Goal: Task Accomplishment & Management: Complete application form

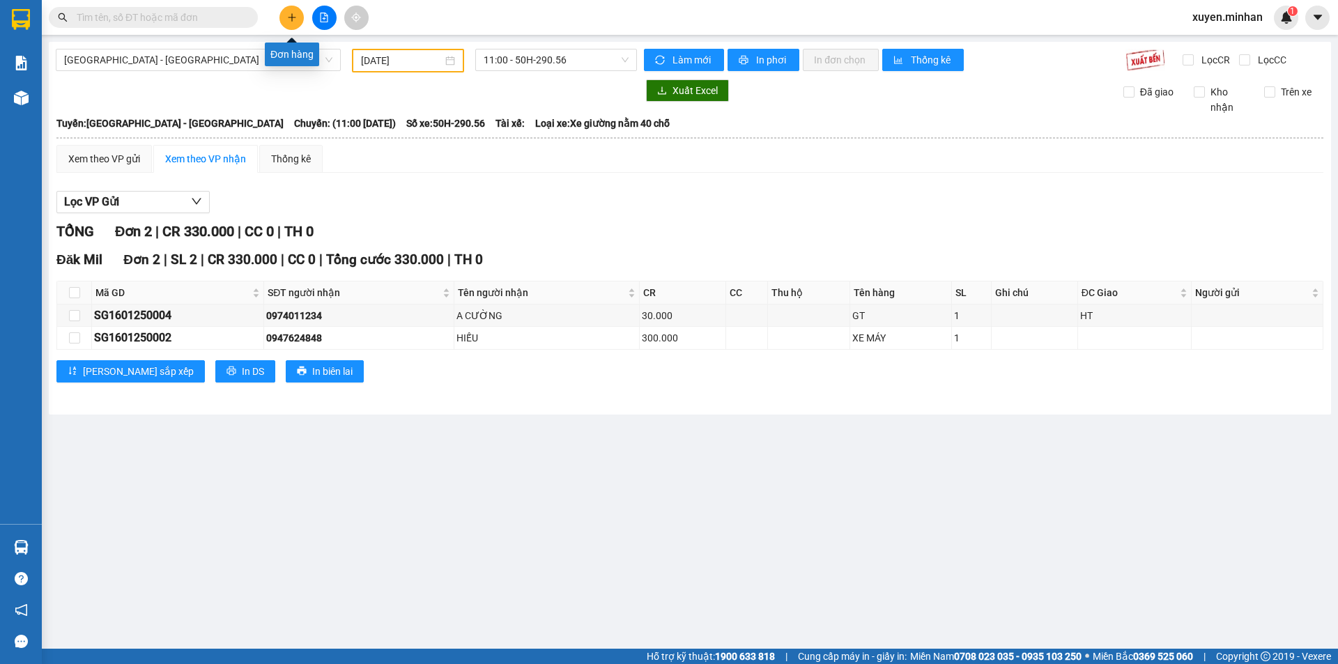
click at [289, 22] on button at bounding box center [292, 18] width 24 height 24
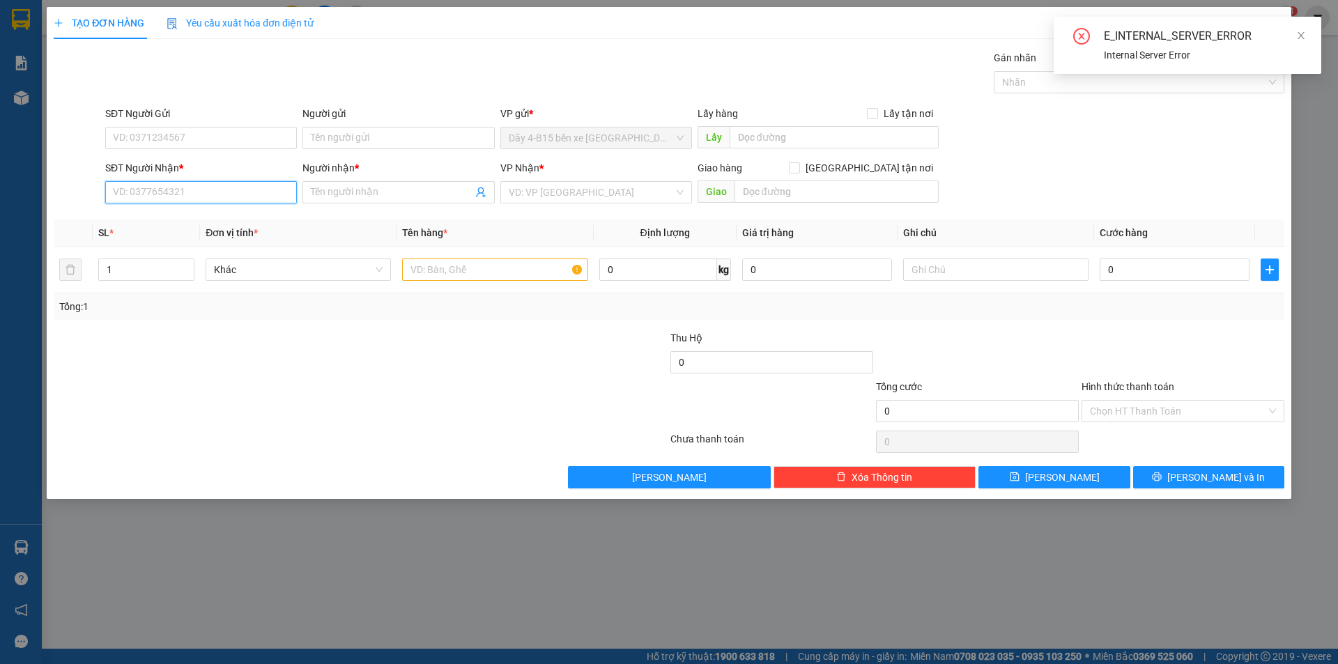
click at [121, 194] on input "SĐT Người Nhận *" at bounding box center [201, 192] width 192 height 22
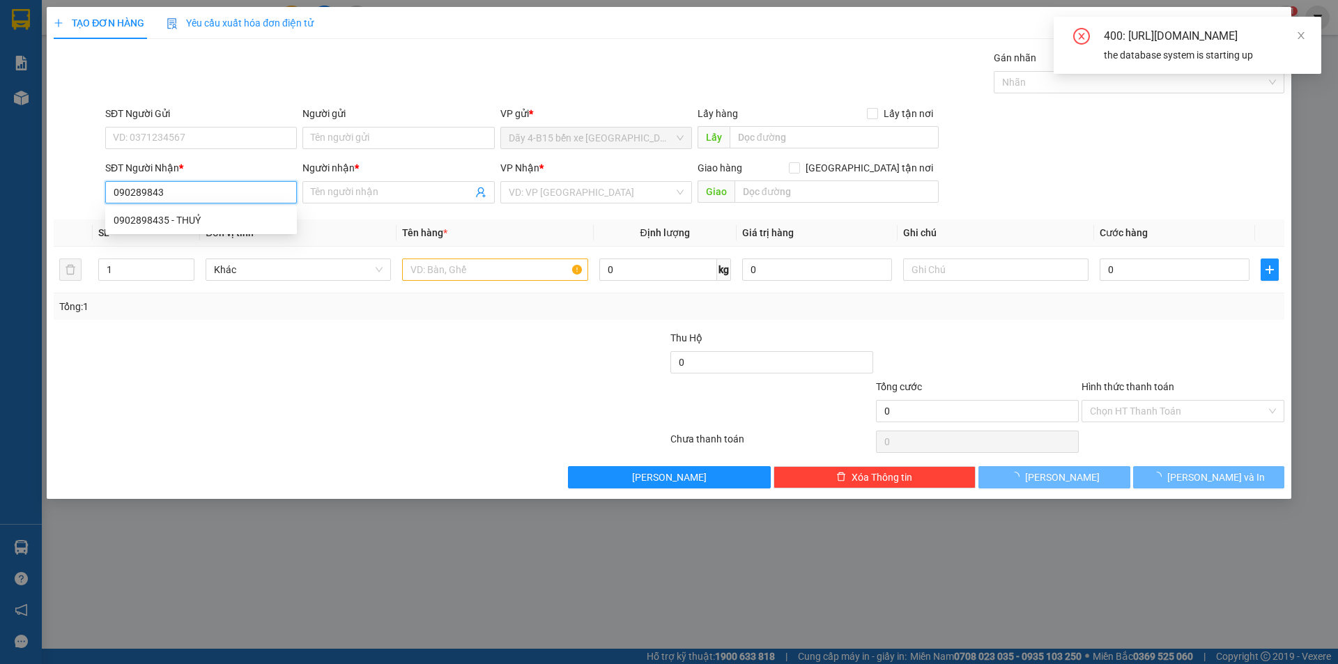
type input "0902898435"
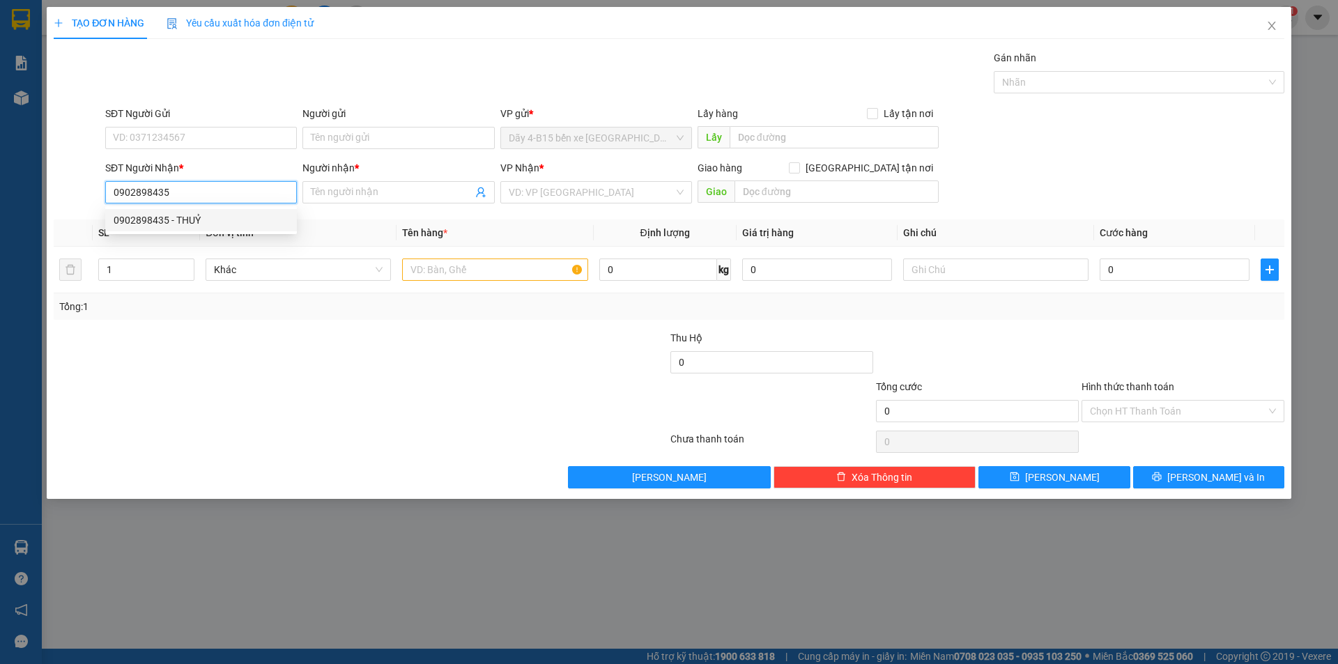
click at [198, 218] on div "0902898435 - THUỶ" at bounding box center [201, 220] width 175 height 15
type input "THUỶ"
type input "N3 ĐỨC MẠNH"
type input "0902898435"
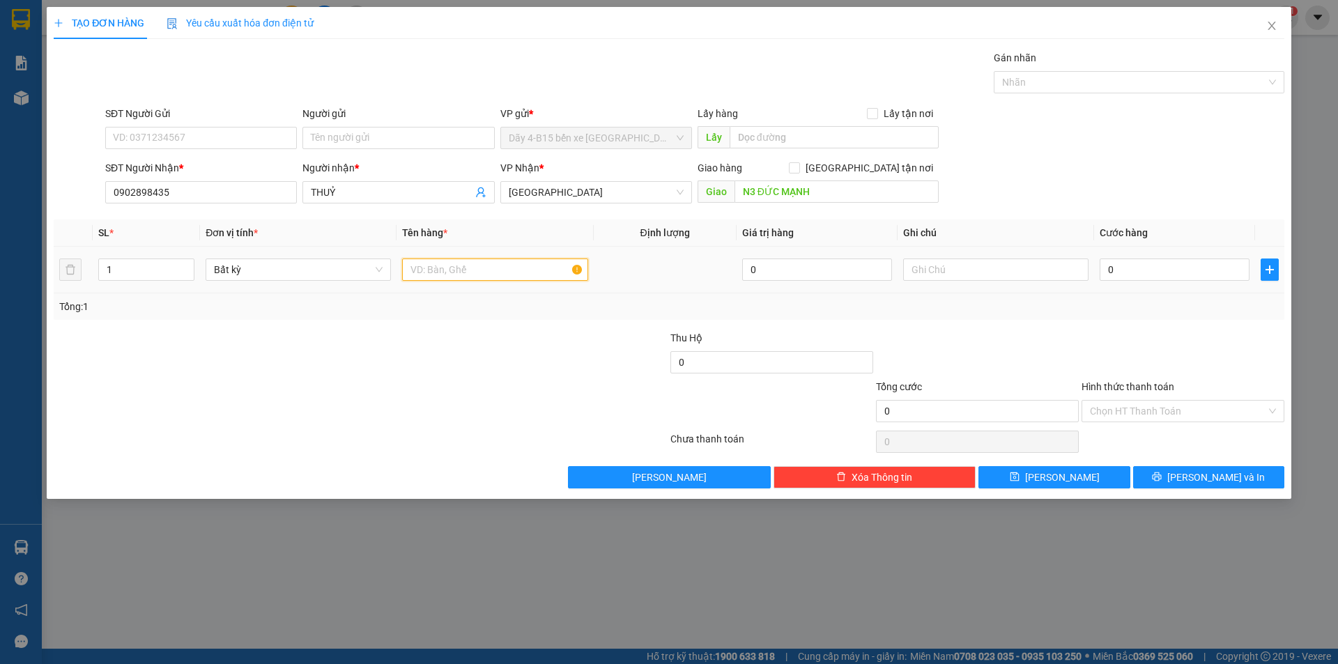
click at [445, 273] on input "text" at bounding box center [494, 270] width 185 height 22
type input "tg"
click at [1143, 266] on input "0" at bounding box center [1175, 270] width 150 height 22
type input "6"
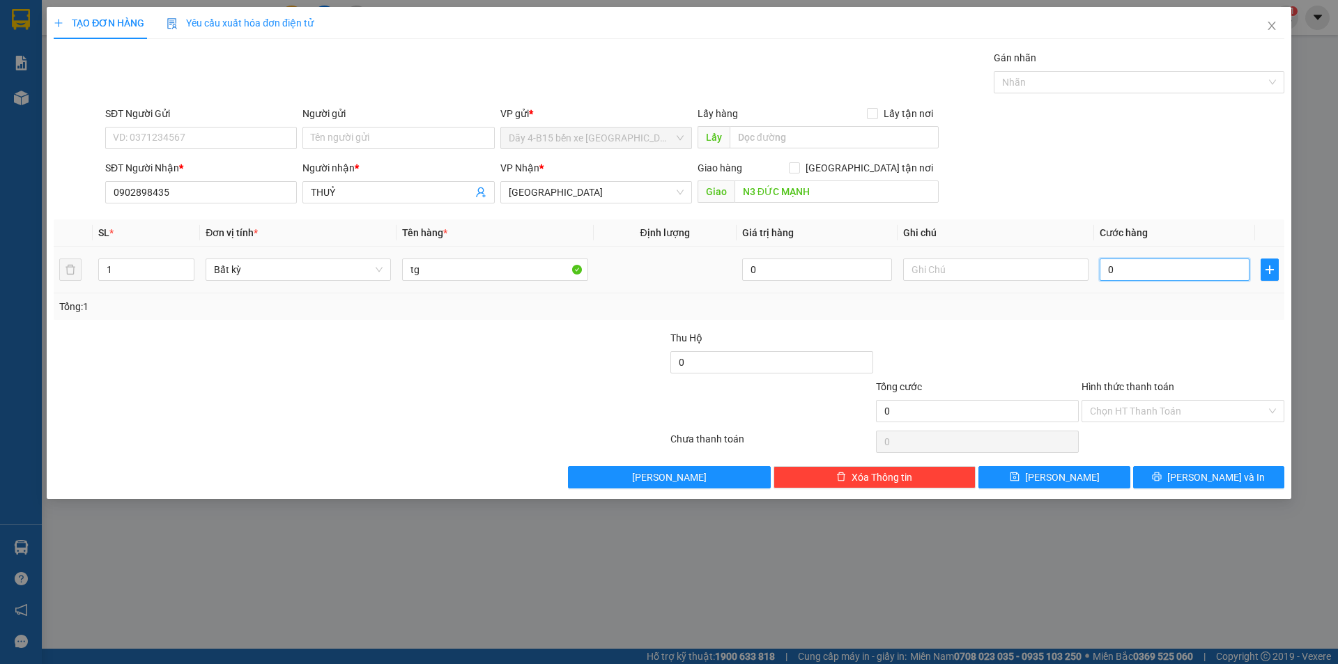
type input "6"
type input "60"
type input "60.000"
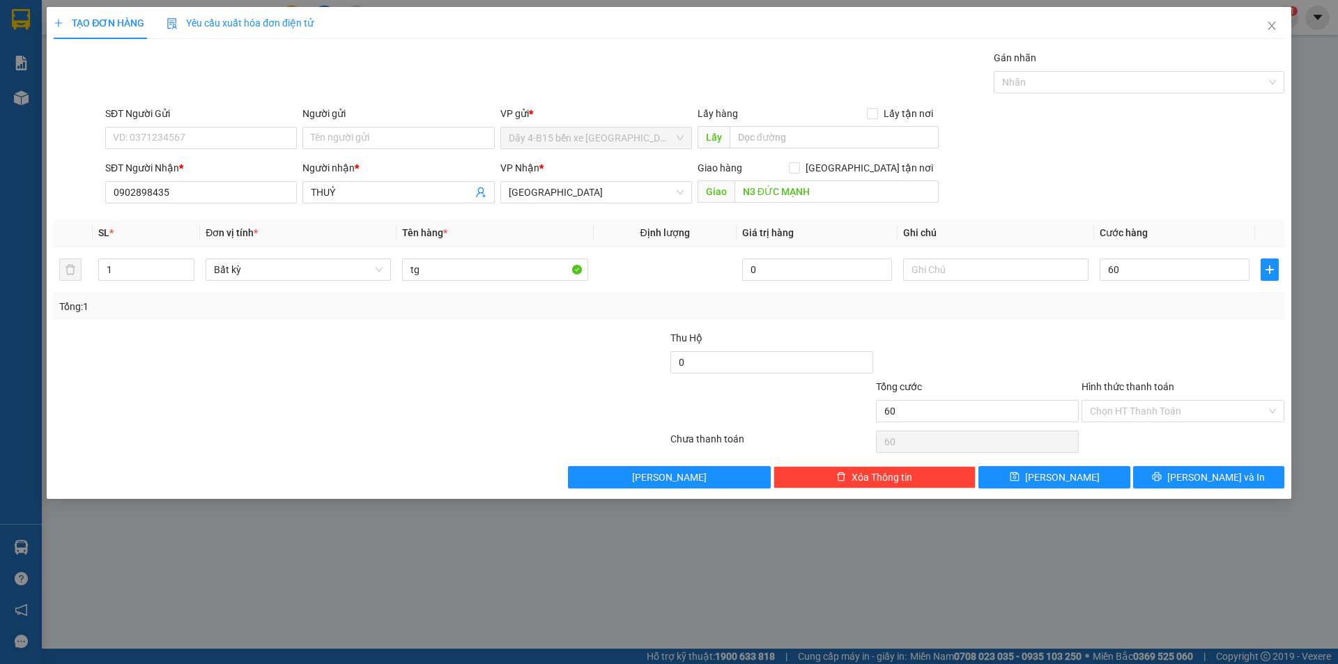
type input "60.000"
click at [1119, 386] on label "Hình thức thanh toán" at bounding box center [1128, 386] width 93 height 11
click at [1119, 401] on input "Hình thức thanh toán" at bounding box center [1178, 411] width 176 height 21
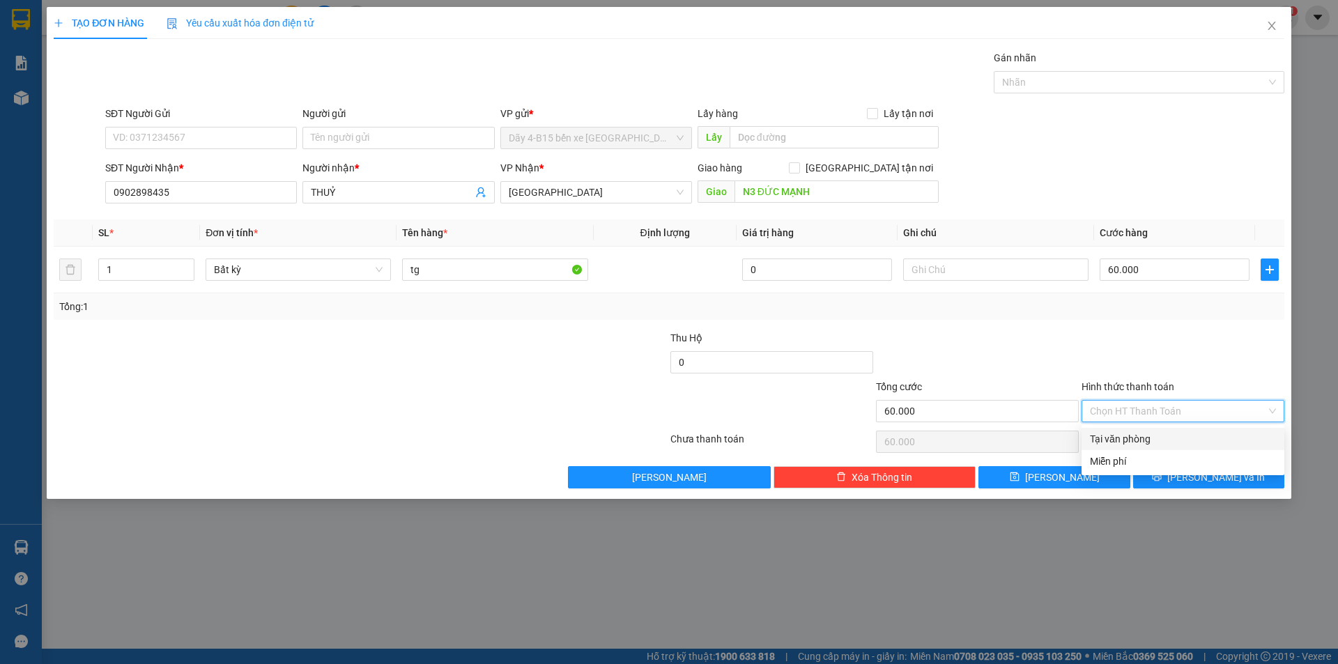
click at [1117, 438] on div "Tại văn phòng" at bounding box center [1183, 438] width 186 height 15
type input "0"
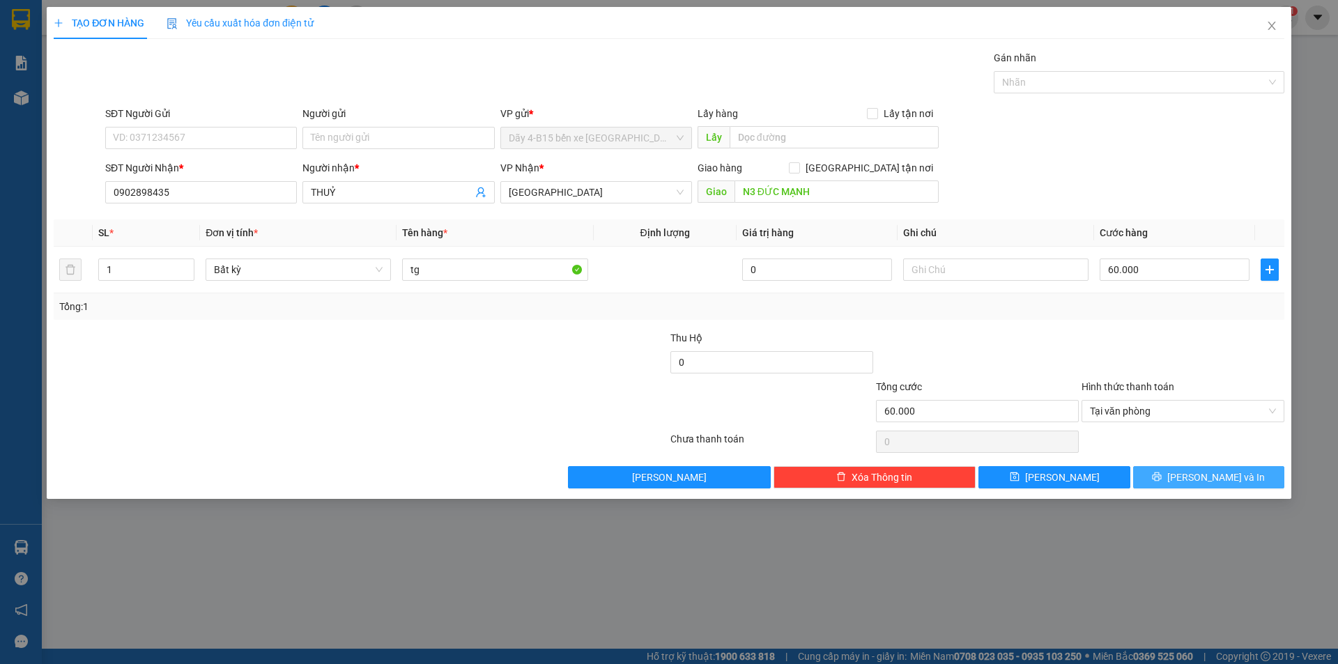
click at [1175, 481] on button "[PERSON_NAME] và In" at bounding box center [1208, 477] width 151 height 22
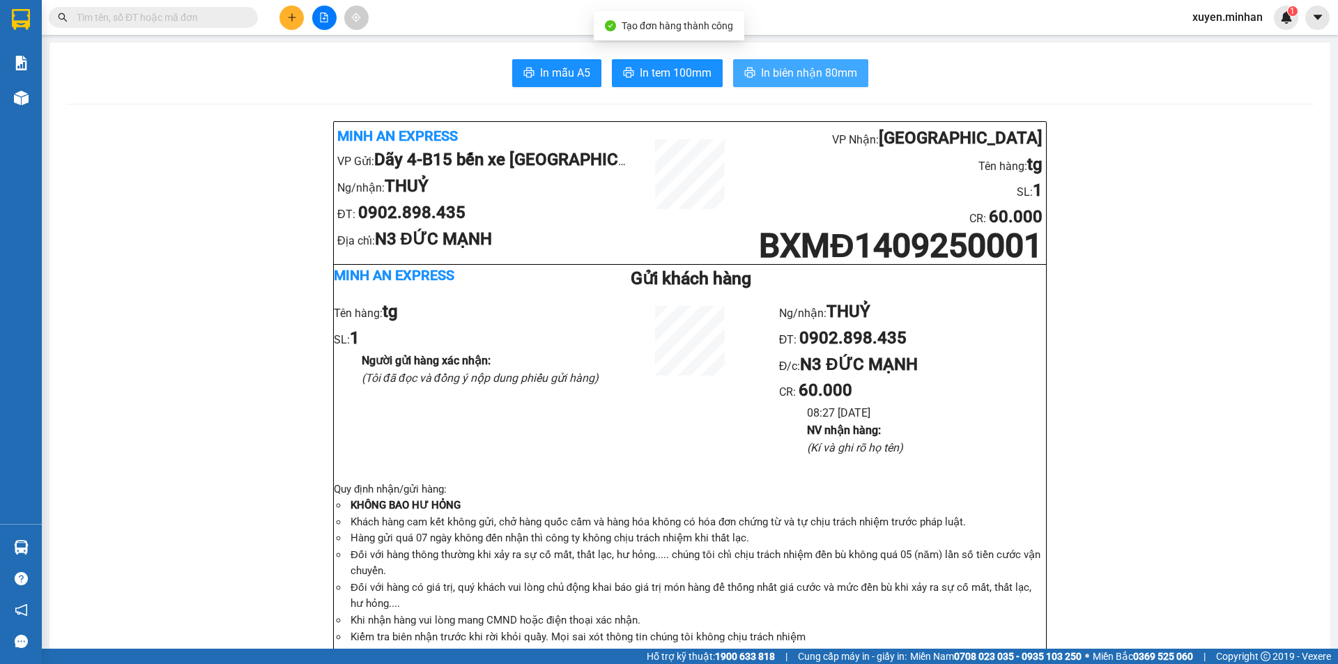
click at [798, 77] on span "In biên nhận 80mm" at bounding box center [809, 72] width 96 height 17
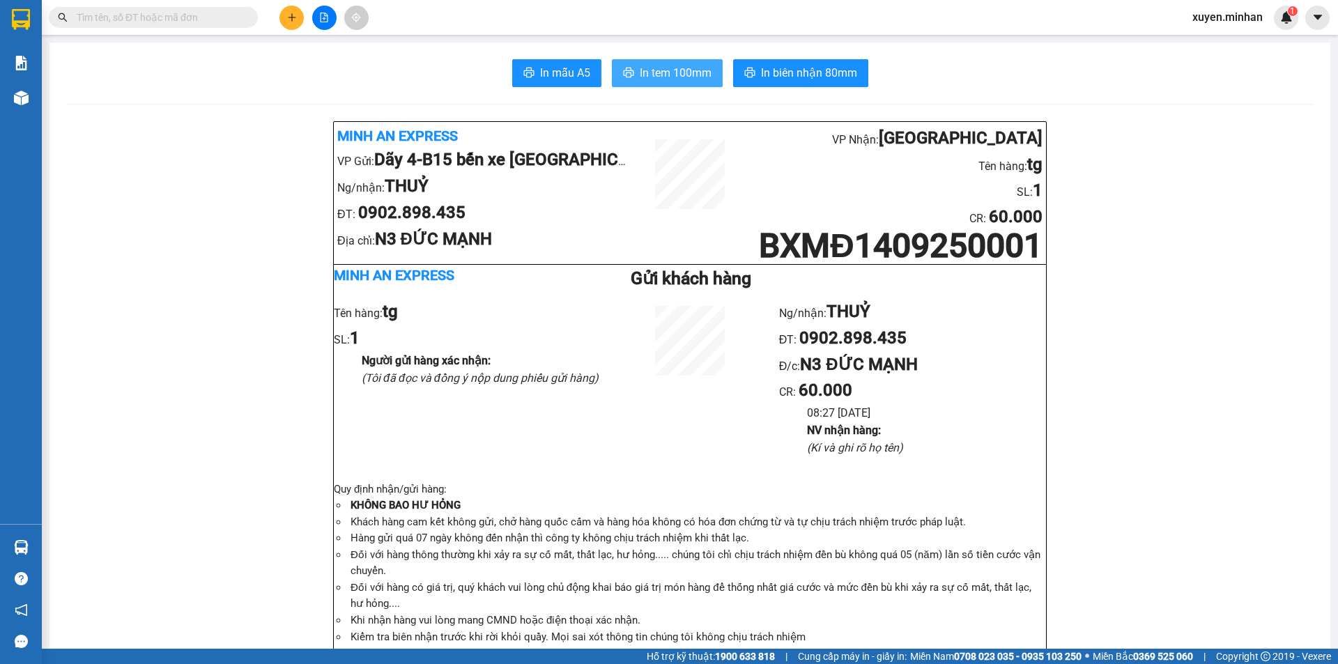
click at [627, 68] on icon "printer" at bounding box center [628, 72] width 11 height 11
click at [291, 18] on icon "plus" at bounding box center [292, 18] width 10 height 10
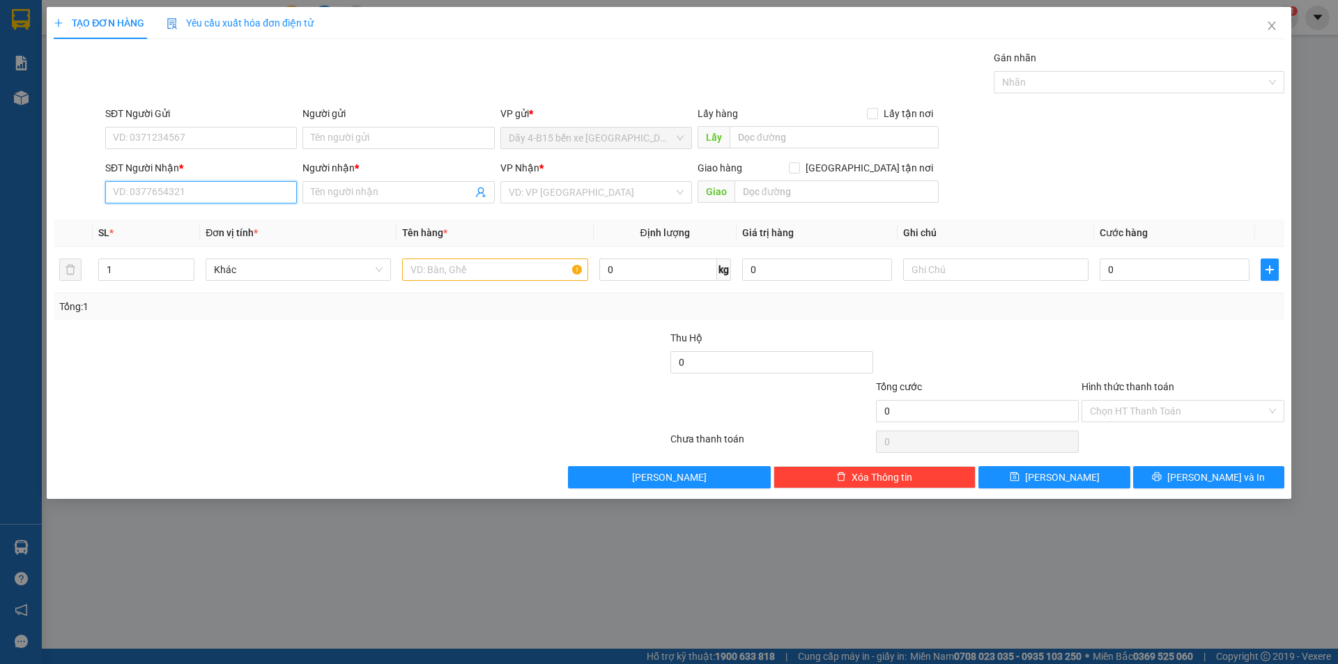
click at [140, 187] on input "SĐT Người Nhận *" at bounding box center [201, 192] width 192 height 22
click at [158, 226] on div "0363575667 - cô hoa" at bounding box center [201, 220] width 175 height 15
type input "0363575667"
type input "cô hoa"
type input "0363575667"
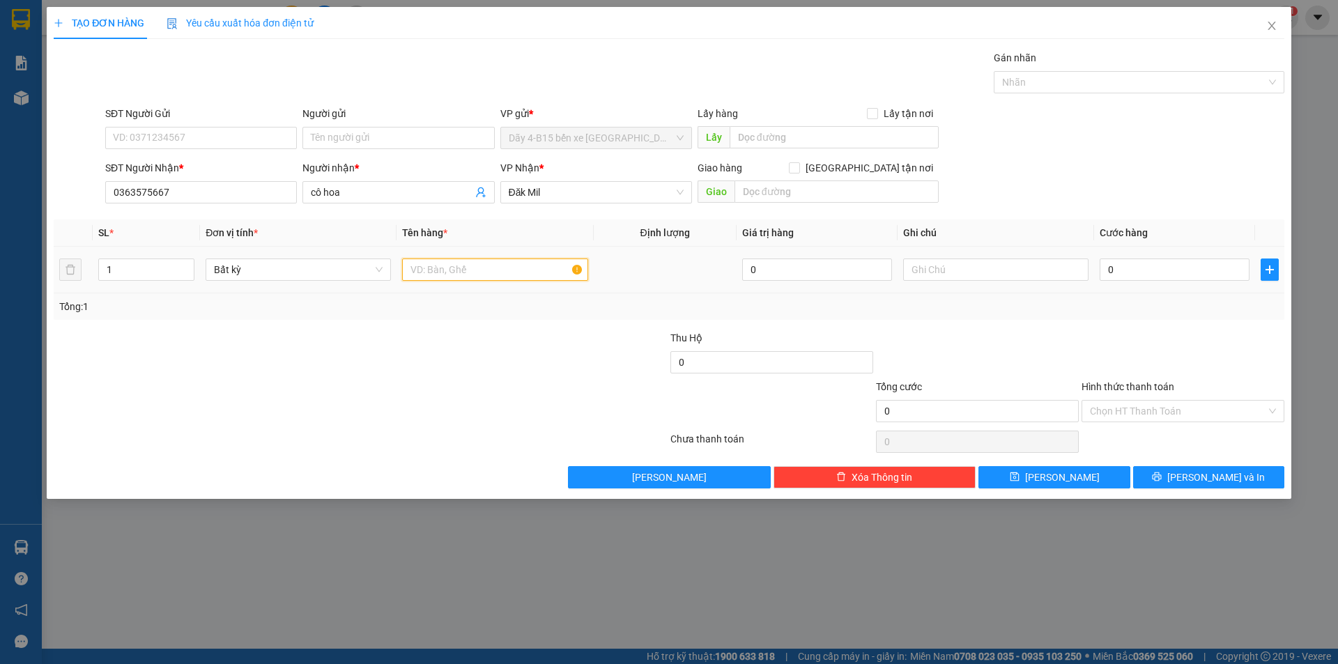
click at [415, 274] on input "text" at bounding box center [494, 270] width 185 height 22
type input "tx"
click at [1122, 277] on input "0" at bounding box center [1175, 270] width 150 height 22
type input "4"
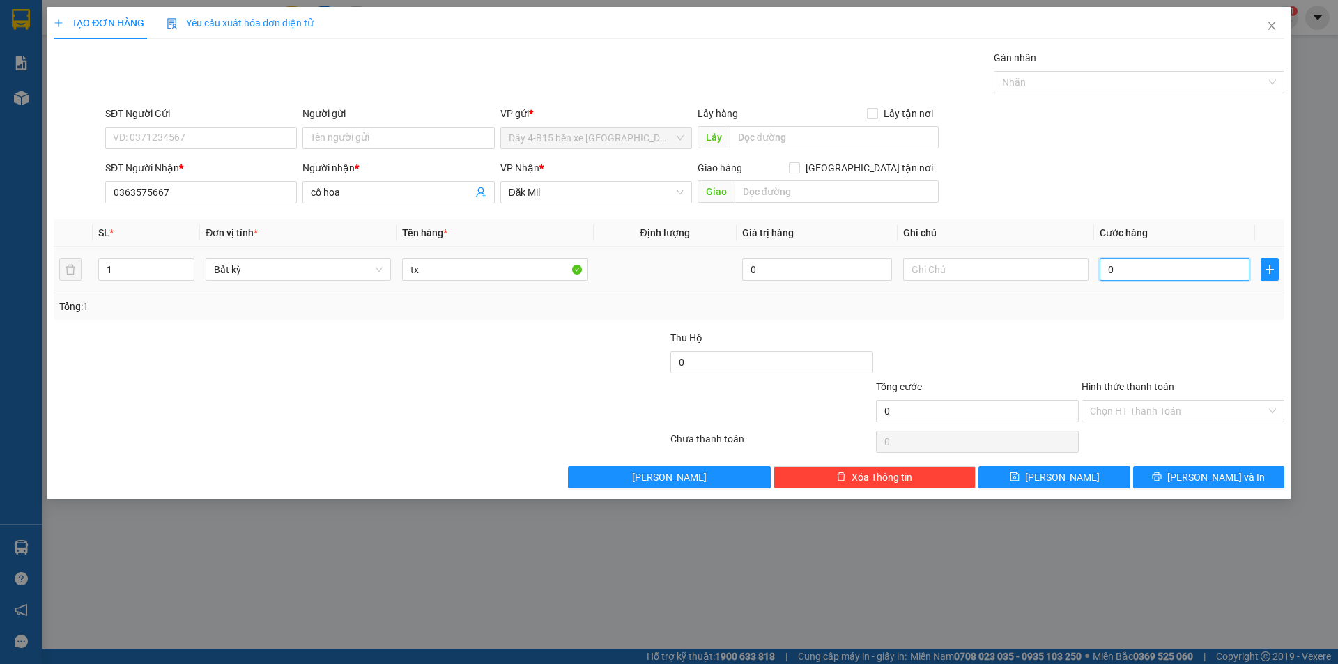
type input "4"
type input "40"
type input "40.000"
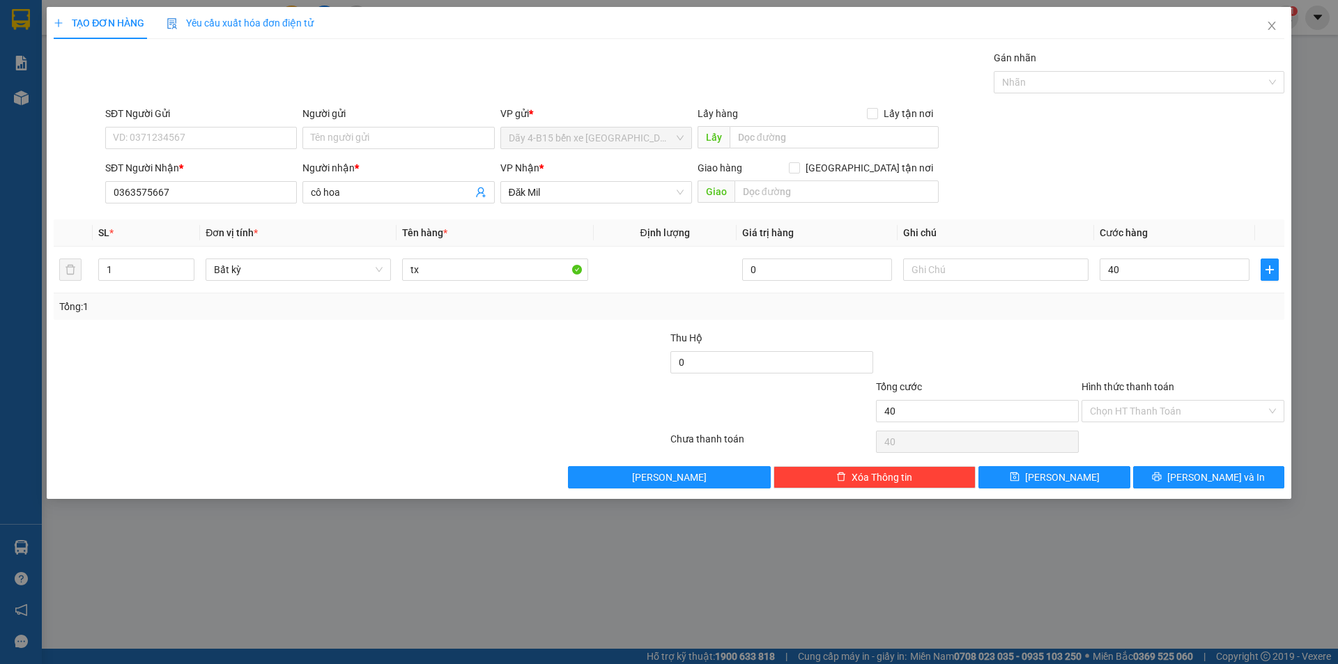
type input "40.000"
click at [1129, 385] on label "Hình thức thanh toán" at bounding box center [1128, 386] width 93 height 11
click at [1129, 401] on input "Hình thức thanh toán" at bounding box center [1178, 411] width 176 height 21
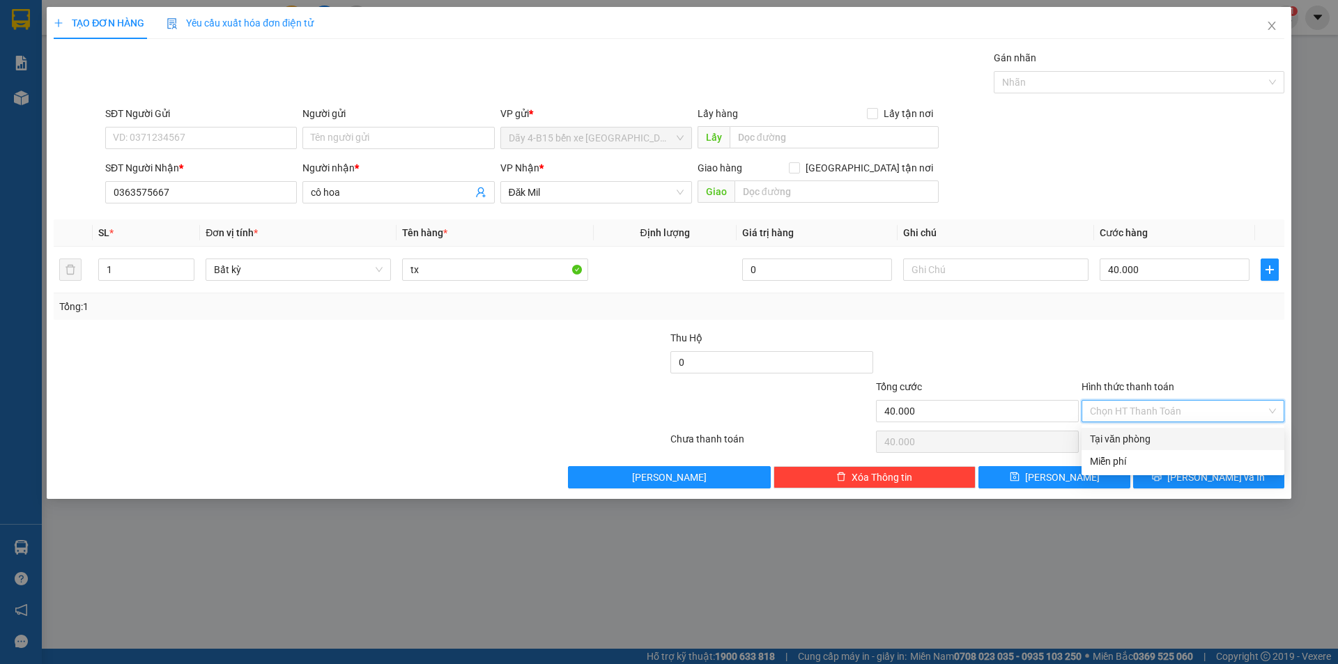
click at [1129, 438] on div "Tại văn phòng" at bounding box center [1183, 438] width 186 height 15
type input "0"
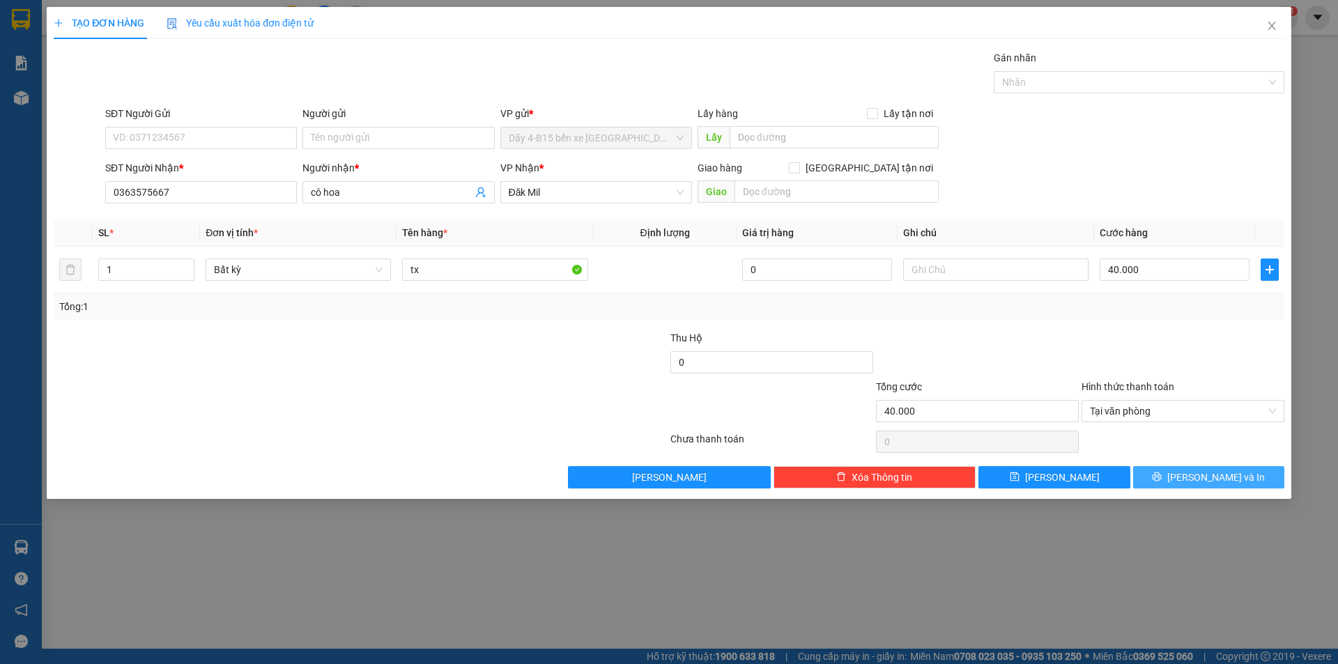
click at [1180, 479] on button "[PERSON_NAME] và In" at bounding box center [1208, 477] width 151 height 22
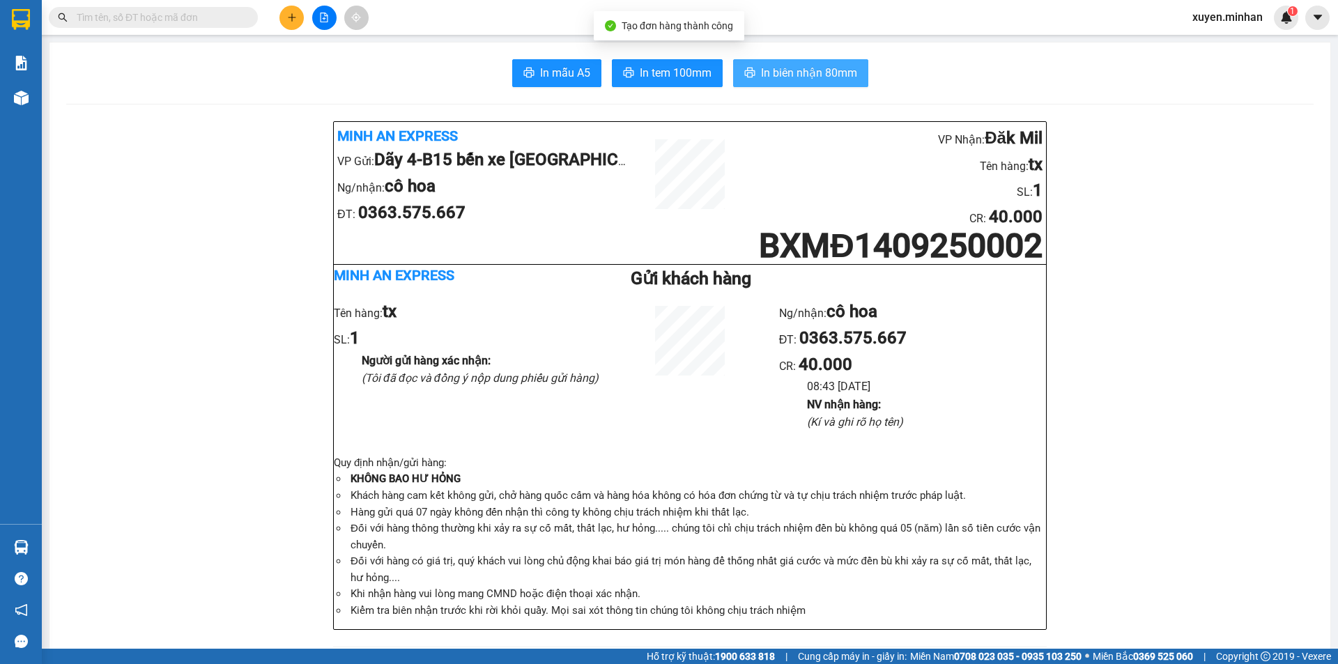
click at [761, 70] on span "In biên nhận 80mm" at bounding box center [809, 72] width 96 height 17
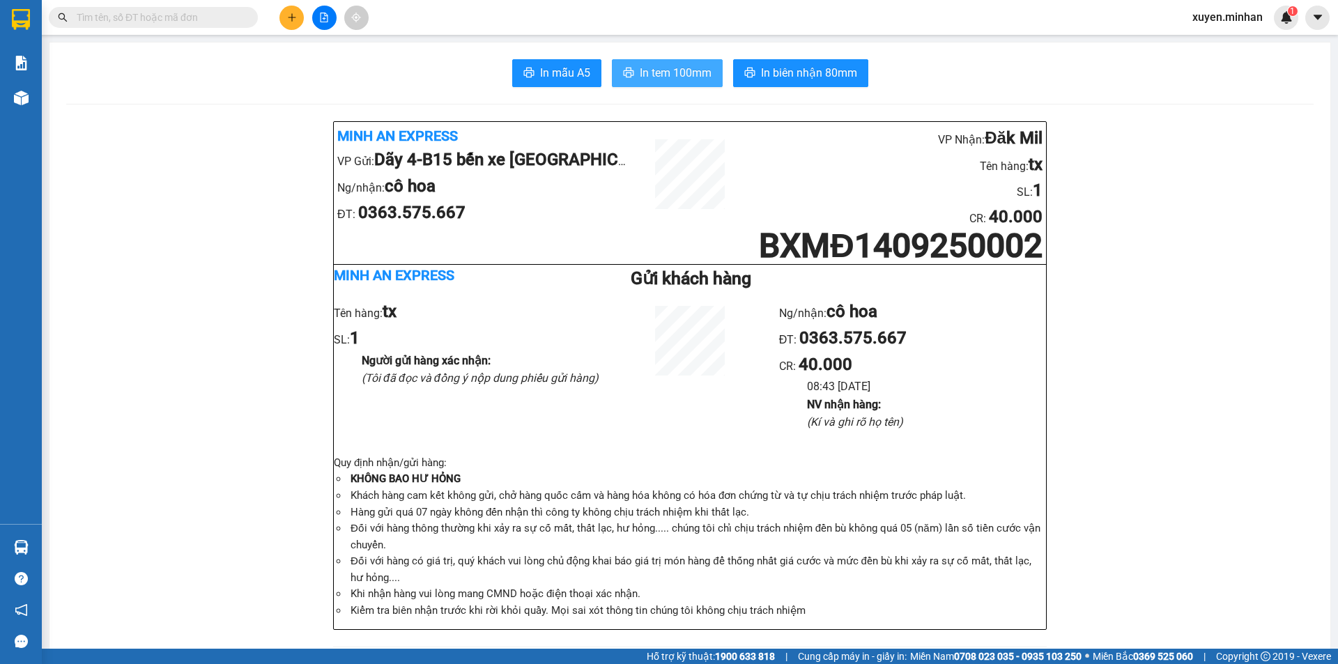
click at [662, 66] on span "In tem 100mm" at bounding box center [676, 72] width 72 height 17
